Goal: Navigation & Orientation: Find specific page/section

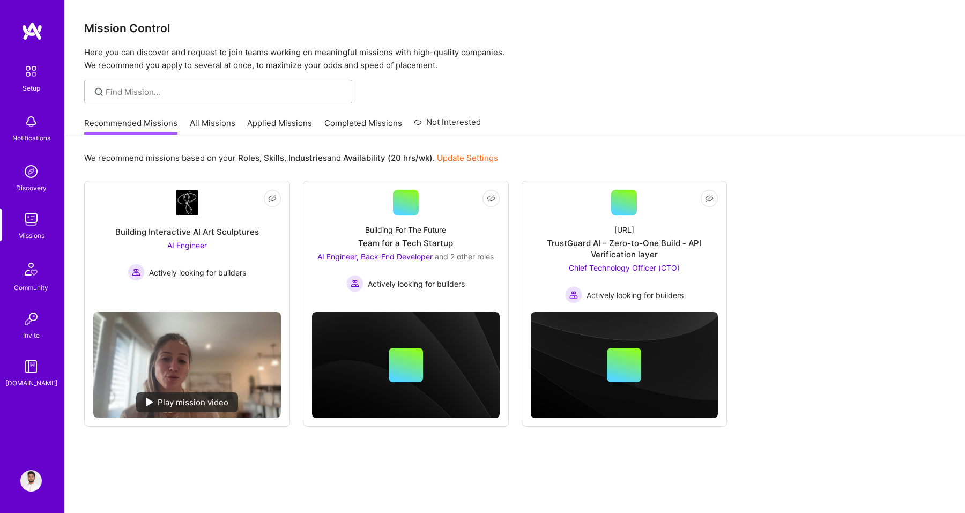
click at [226, 124] on link "All Missions" at bounding box center [213, 126] width 46 height 18
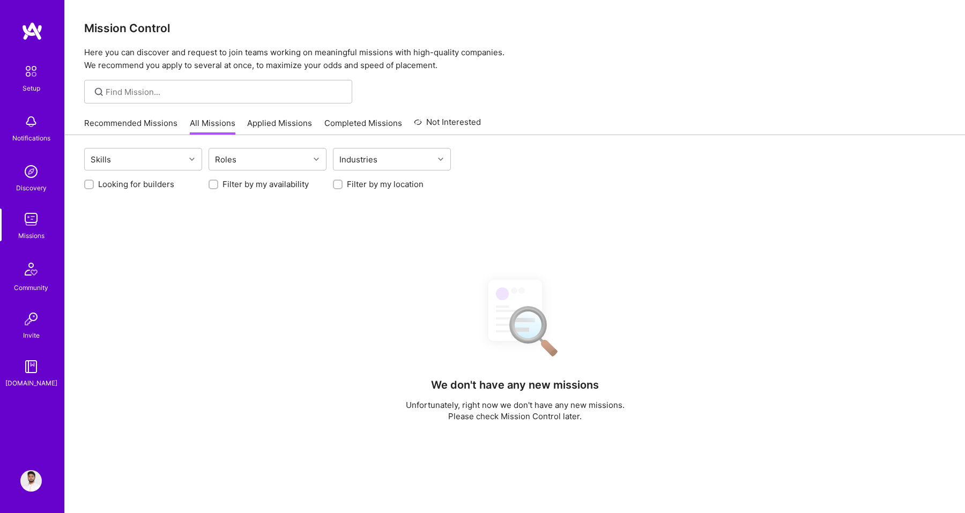
click at [28, 168] on img at bounding box center [30, 171] width 21 height 21
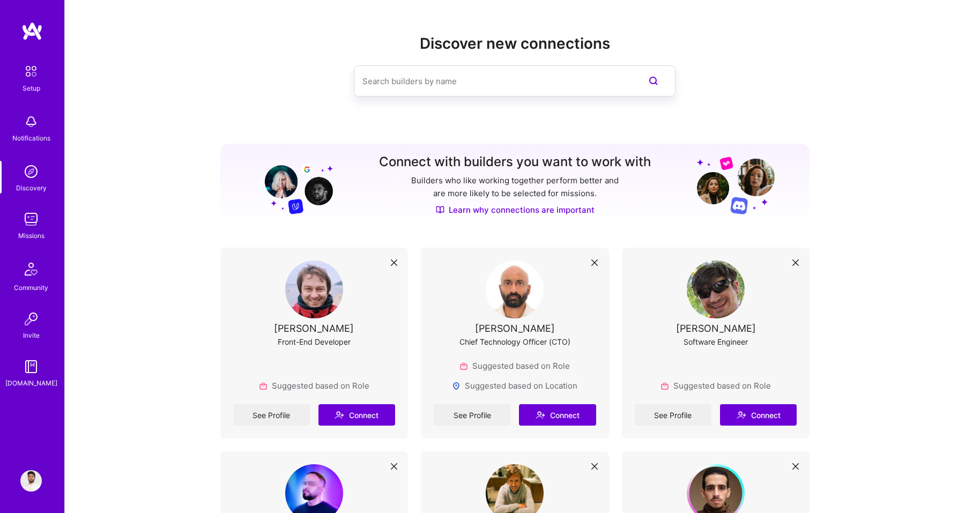
click at [44, 237] on div "Missions" at bounding box center [31, 235] width 26 height 11
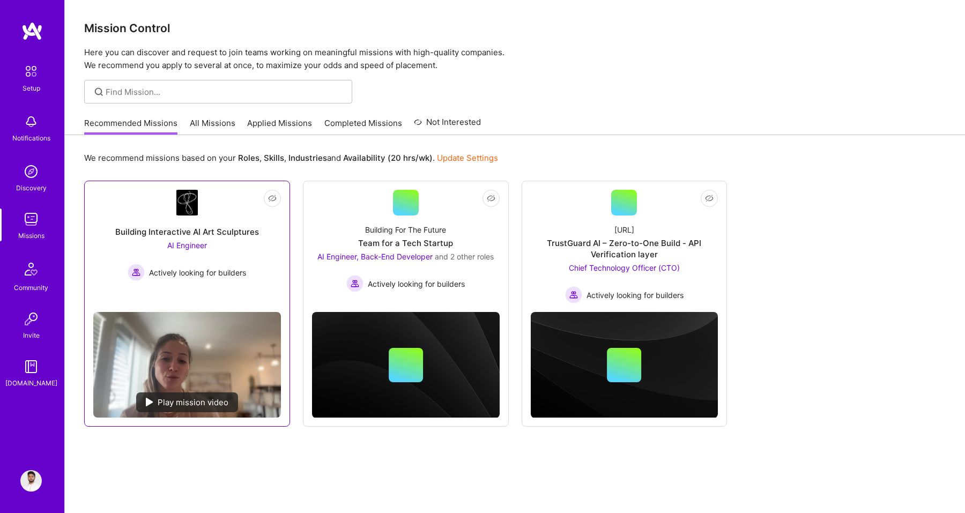
click at [212, 360] on img at bounding box center [187, 365] width 188 height 106
